Goal: Answer question/provide support

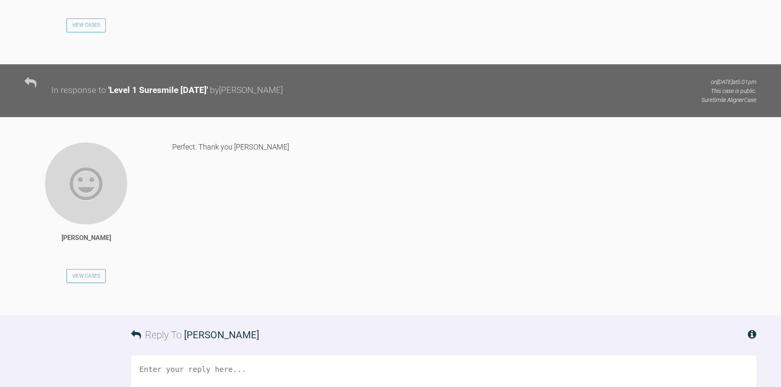
scroll to position [3653, 0]
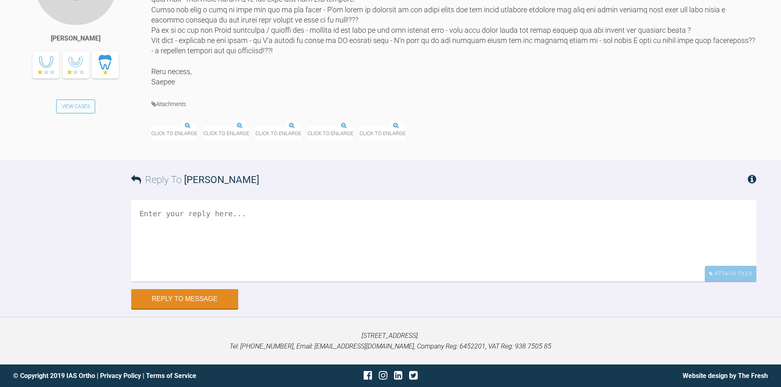
scroll to position [8604, 0]
click at [255, 126] on img at bounding box center [255, 126] width 0 height 0
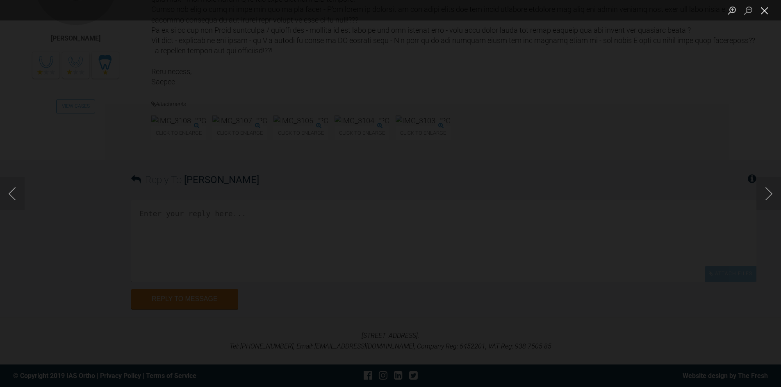
click at [765, 16] on button "Close lightbox" at bounding box center [764, 10] width 16 height 14
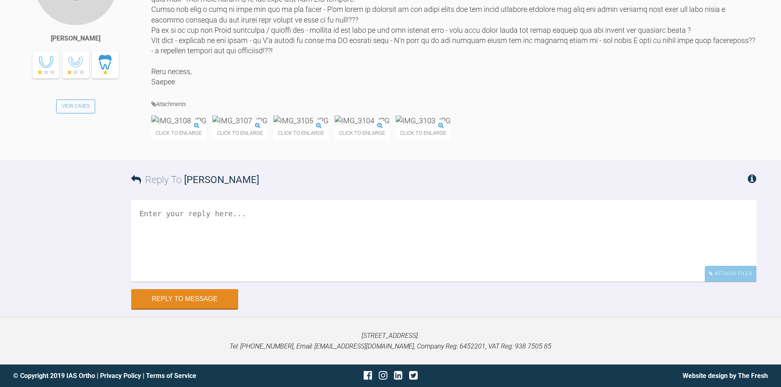
click at [206, 126] on img at bounding box center [178, 121] width 55 height 10
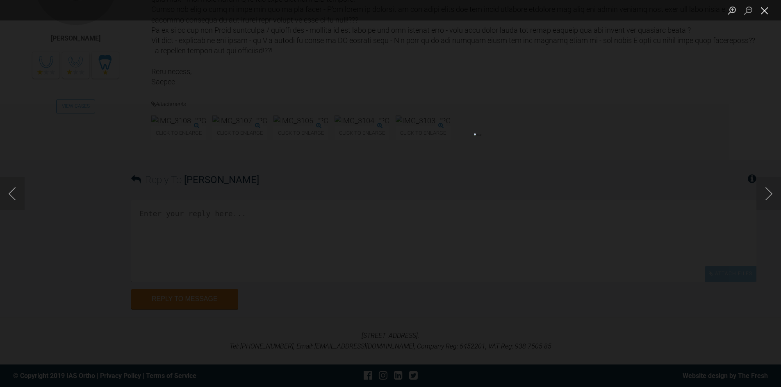
click at [762, 14] on button "Close lightbox" at bounding box center [764, 10] width 16 height 14
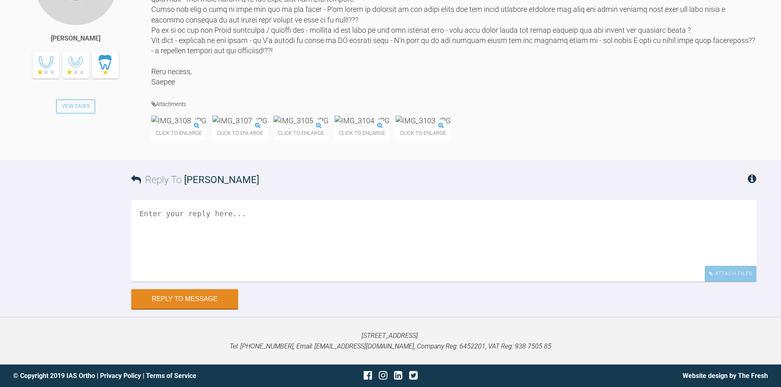
click at [267, 126] on img at bounding box center [239, 121] width 55 height 10
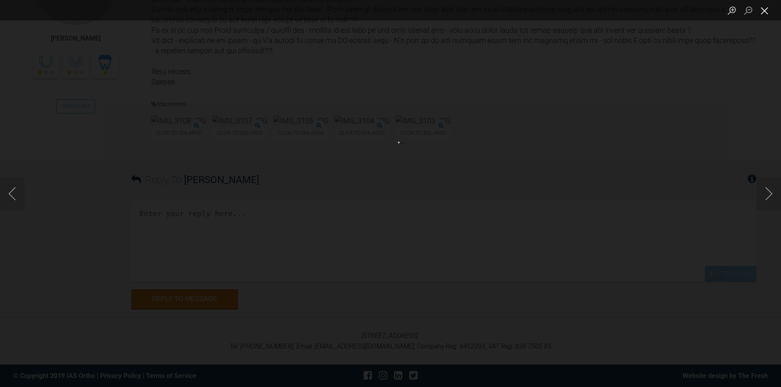
click at [762, 12] on button "Close lightbox" at bounding box center [764, 10] width 16 height 14
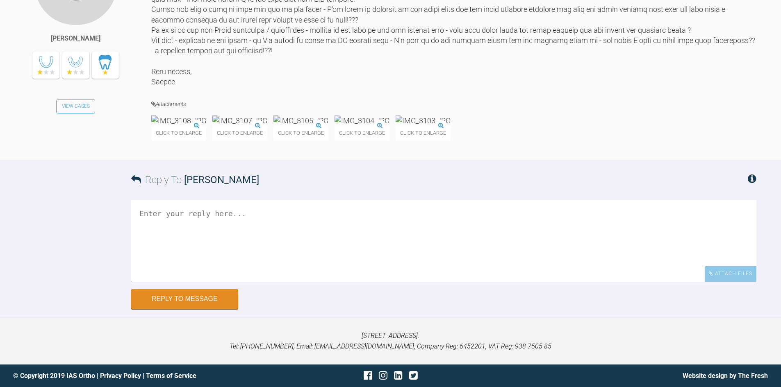
click at [267, 126] on img at bounding box center [239, 121] width 55 height 10
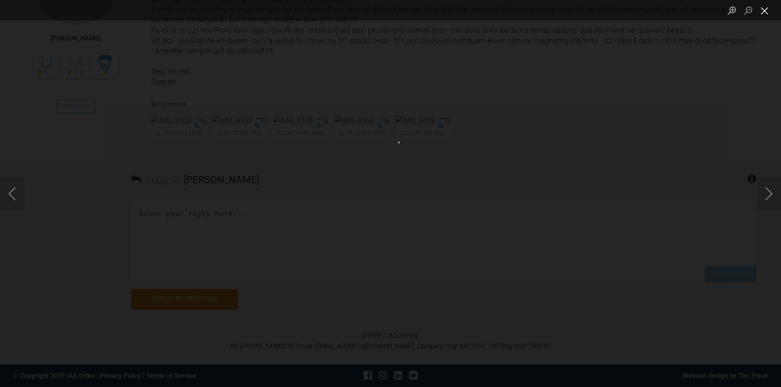
click at [764, 11] on button "Close lightbox" at bounding box center [764, 10] width 16 height 14
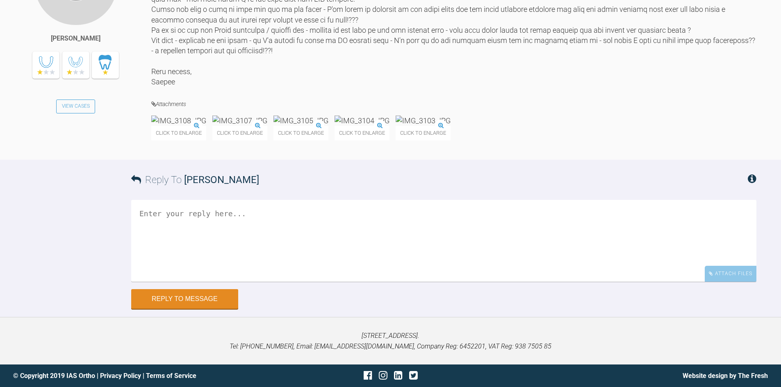
click at [328, 126] on img at bounding box center [300, 121] width 55 height 10
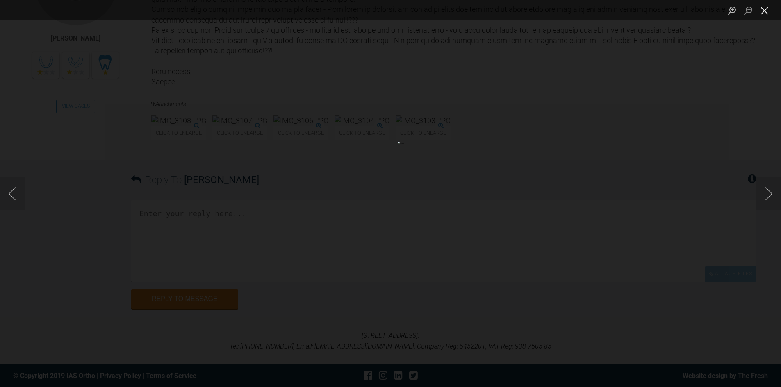
click at [764, 14] on button "Close lightbox" at bounding box center [764, 10] width 16 height 14
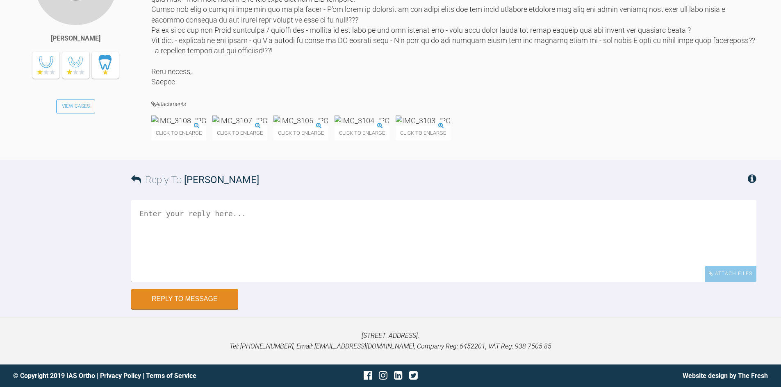
click at [389, 126] on img at bounding box center [361, 121] width 55 height 10
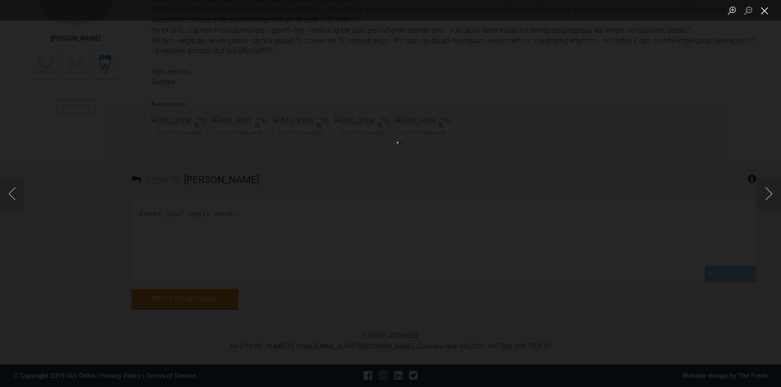
click at [767, 13] on button "Close lightbox" at bounding box center [764, 10] width 16 height 14
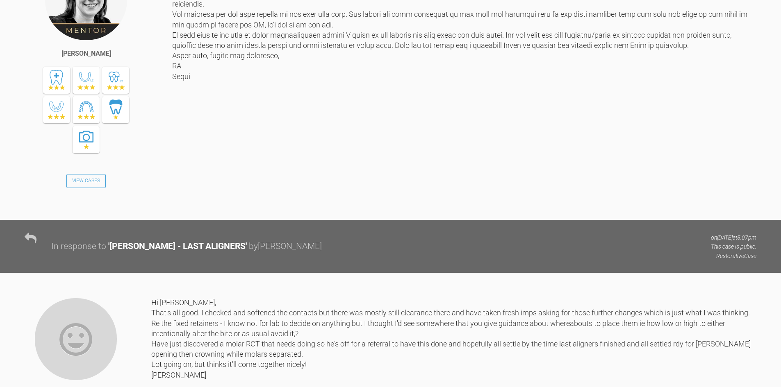
scroll to position [7497, 0]
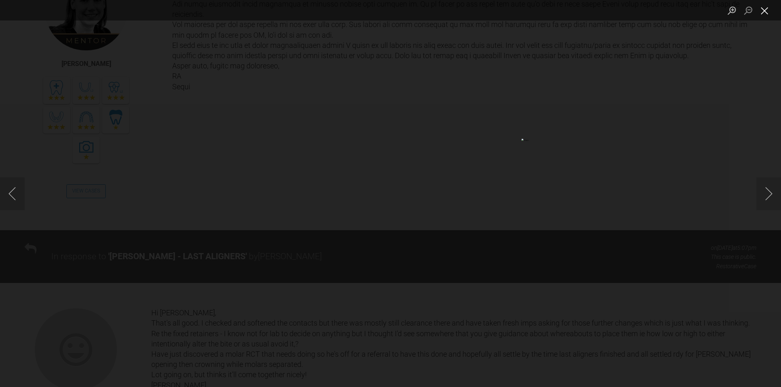
click at [765, 9] on button "Close lightbox" at bounding box center [764, 10] width 16 height 14
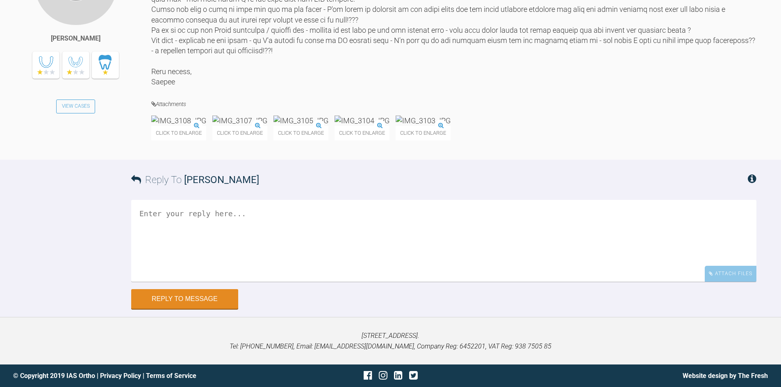
scroll to position [8727, 0]
click at [450, 126] on img at bounding box center [423, 121] width 55 height 10
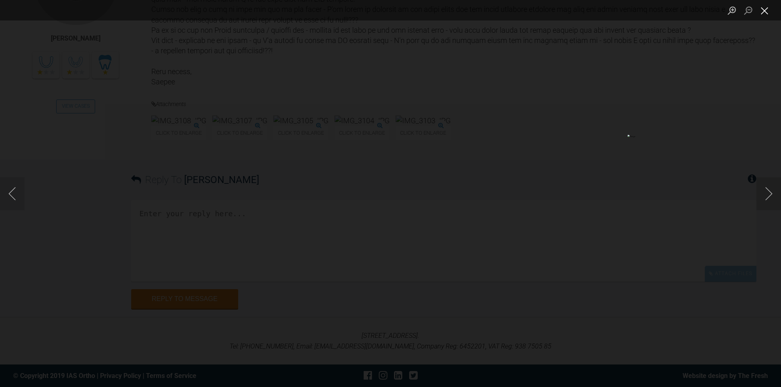
click at [760, 11] on button "Close lightbox" at bounding box center [764, 10] width 16 height 14
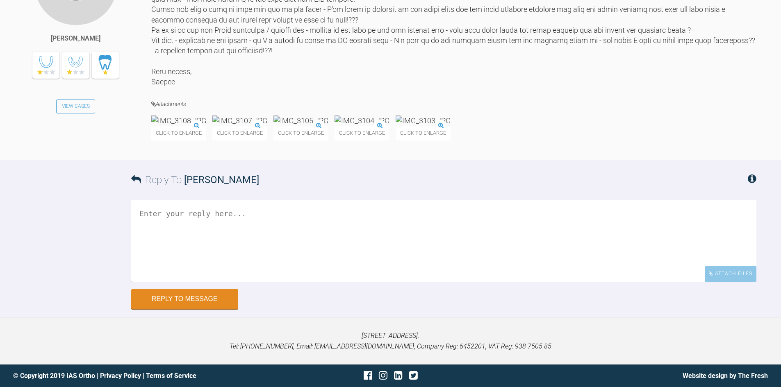
click at [206, 126] on img at bounding box center [178, 121] width 55 height 10
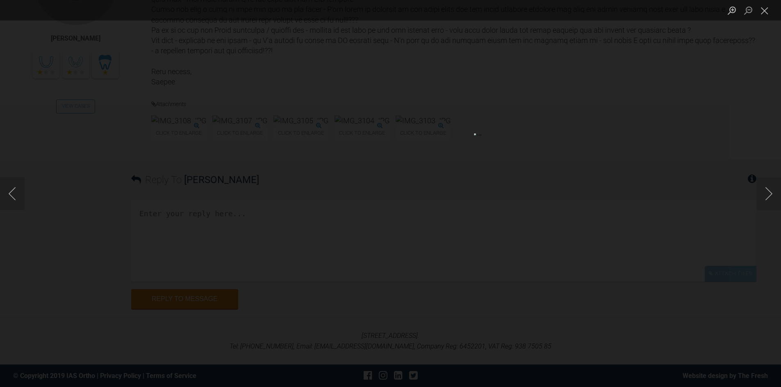
click at [773, 7] on ul "Lightbox" at bounding box center [752, 10] width 57 height 20
click at [766, 9] on button "Close lightbox" at bounding box center [764, 10] width 16 height 14
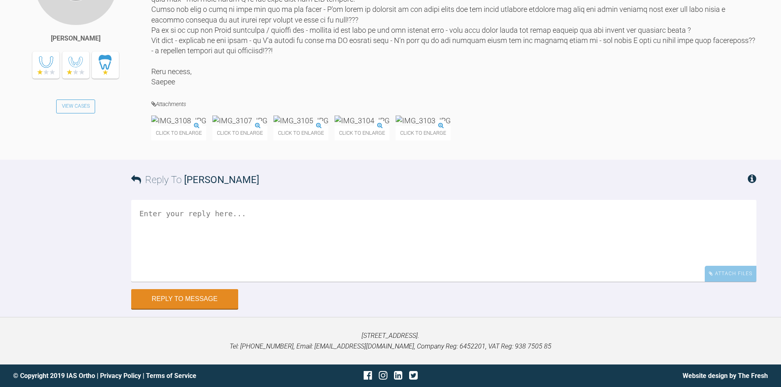
click at [267, 126] on img at bounding box center [239, 121] width 55 height 10
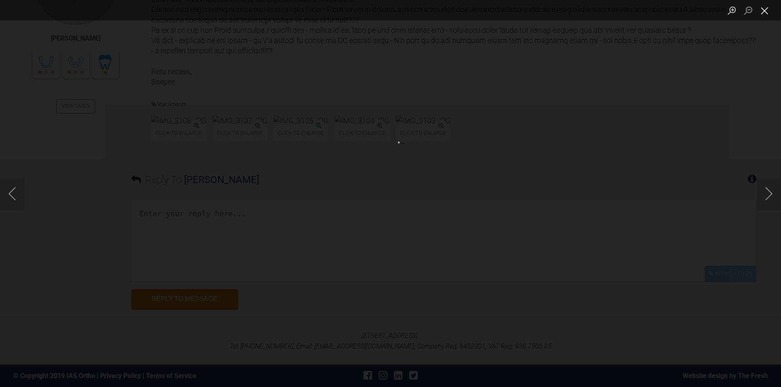
click at [770, 9] on button "Close lightbox" at bounding box center [764, 10] width 16 height 14
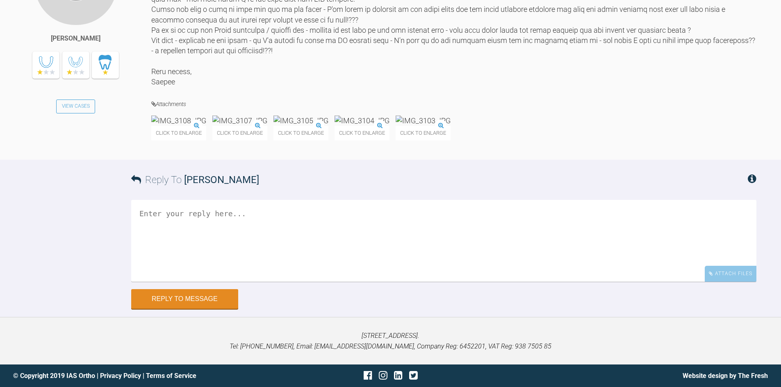
scroll to position [8645, 0]
click at [198, 126] on img at bounding box center [178, 121] width 55 height 10
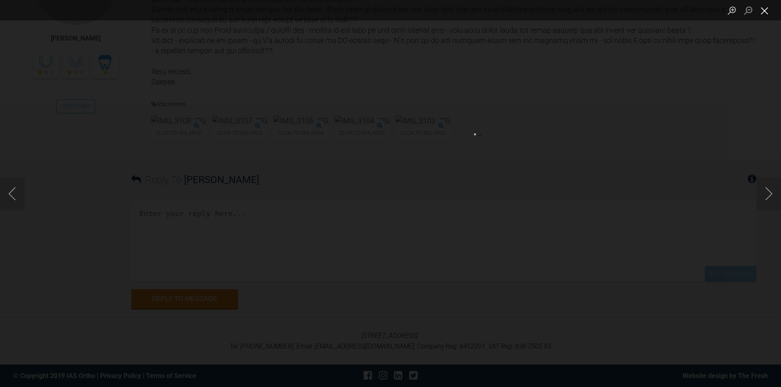
click at [764, 12] on button "Close lightbox" at bounding box center [764, 10] width 16 height 14
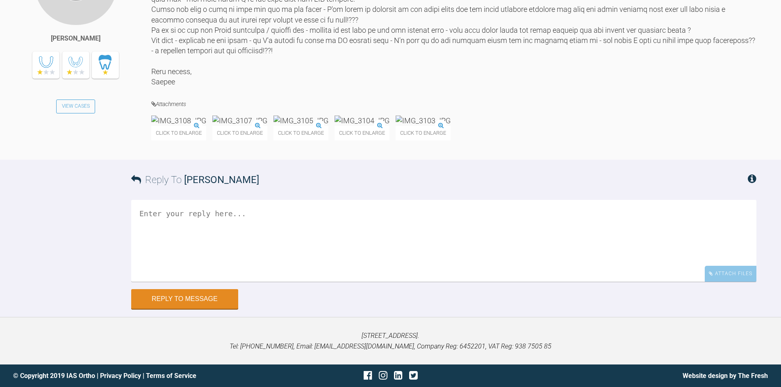
click at [450, 126] on img at bounding box center [423, 121] width 55 height 10
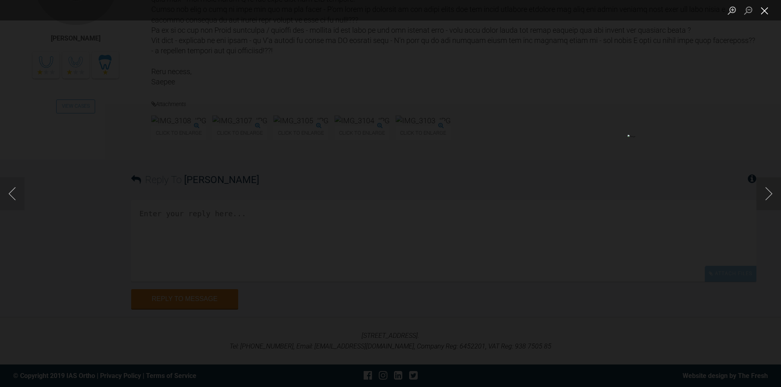
click at [765, 12] on button "Close lightbox" at bounding box center [764, 10] width 16 height 14
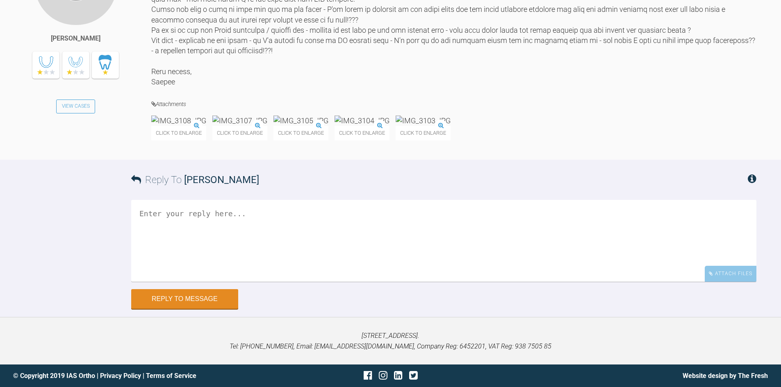
scroll to position [8768, 0]
click at [409, 253] on textarea at bounding box center [443, 241] width 625 height 82
click at [328, 126] on img at bounding box center [300, 121] width 55 height 10
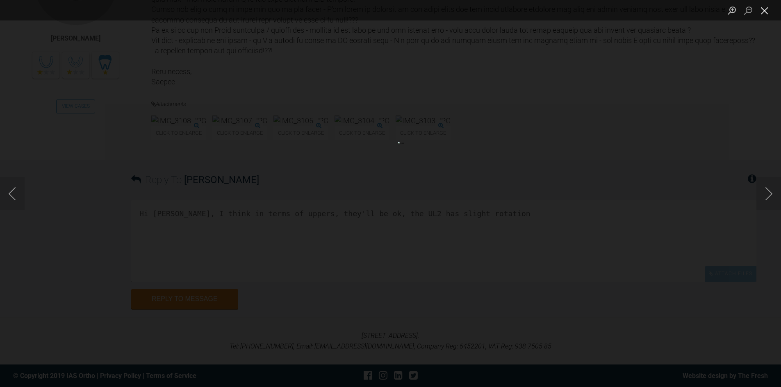
click at [766, 7] on button "Close lightbox" at bounding box center [764, 10] width 16 height 14
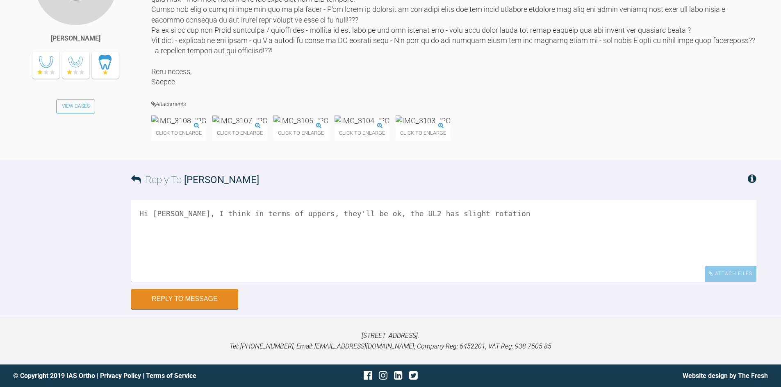
click at [579, 243] on textarea "Hi [PERSON_NAME], I think in terms of uppers, they'll be ok, the UL2 has slight…" at bounding box center [443, 241] width 625 height 82
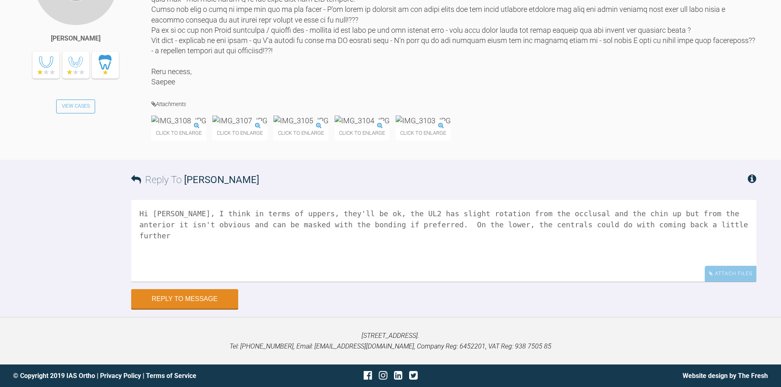
click at [267, 116] on img at bounding box center [239, 121] width 55 height 10
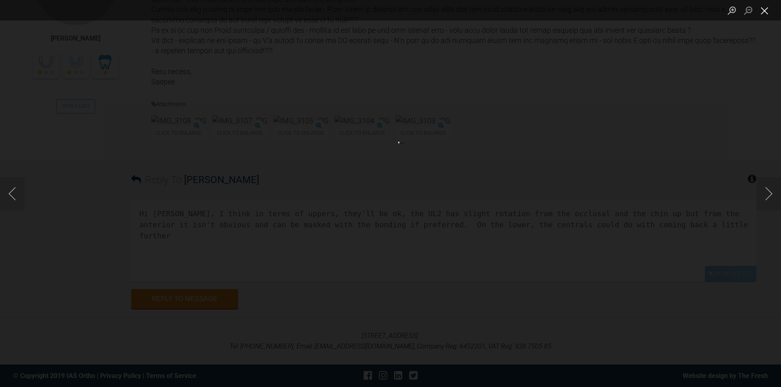
click at [764, 10] on button "Close lightbox" at bounding box center [764, 10] width 16 height 14
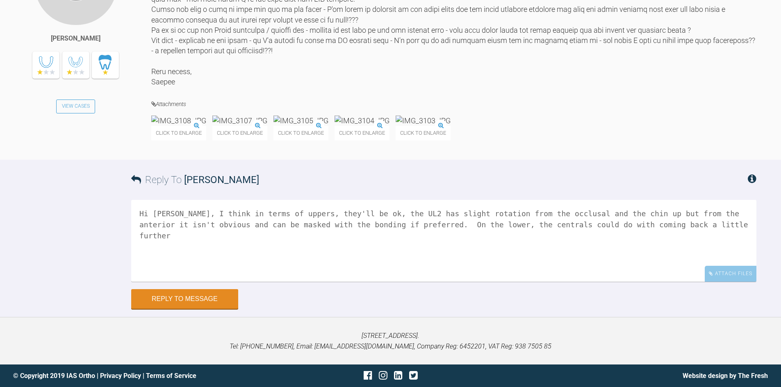
click at [674, 250] on textarea "Hi [PERSON_NAME], I think in terms of uppers, they'll be ok, the UL2 has slight…" at bounding box center [443, 241] width 625 height 82
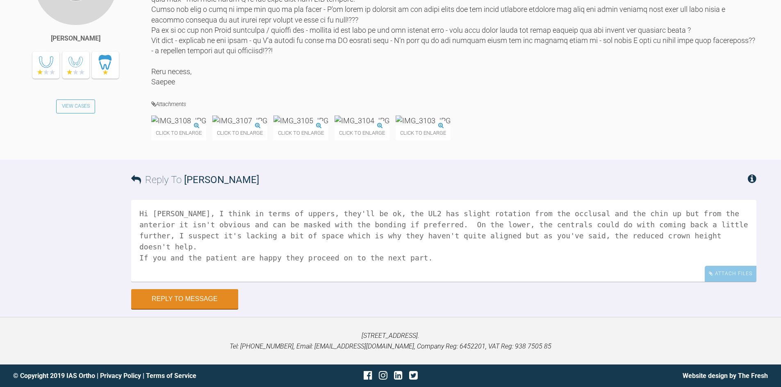
type textarea "Hi [PERSON_NAME], I think in terms of uppers, they'll be ok, the UL2 has slight…"
